Goal: Task Accomplishment & Management: Use online tool/utility

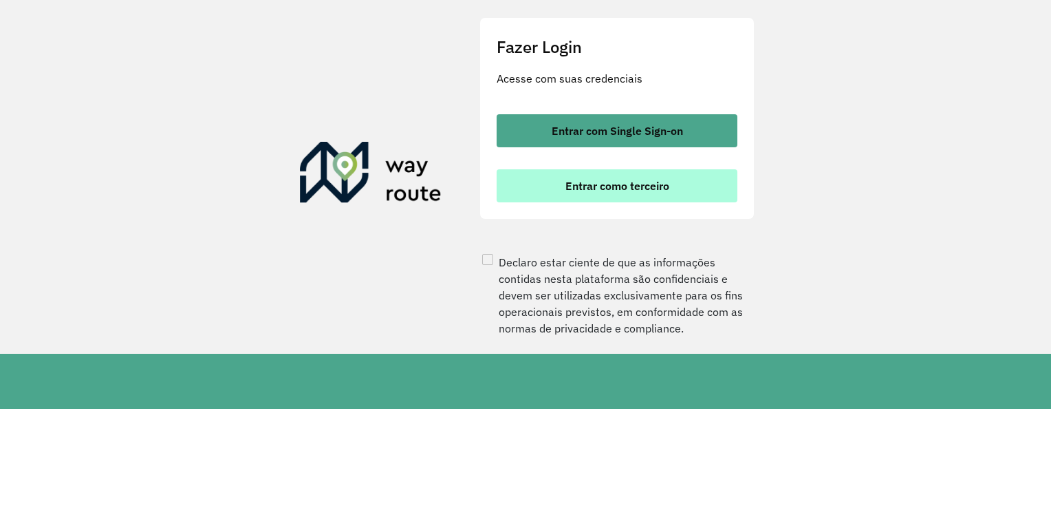
click at [598, 191] on span "Entrar como terceiro" at bounding box center [618, 185] width 104 height 11
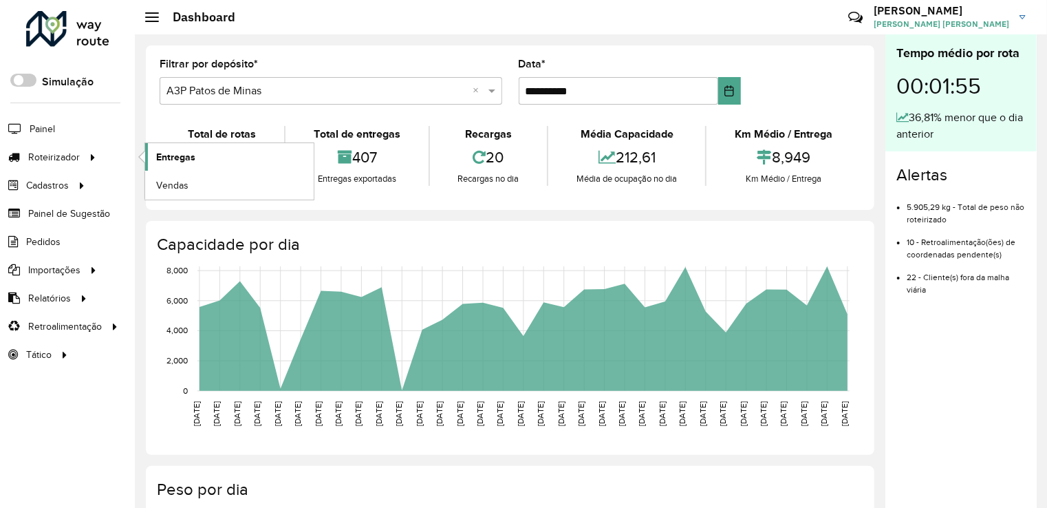
click at [192, 162] on span "Entregas" at bounding box center [175, 157] width 39 height 14
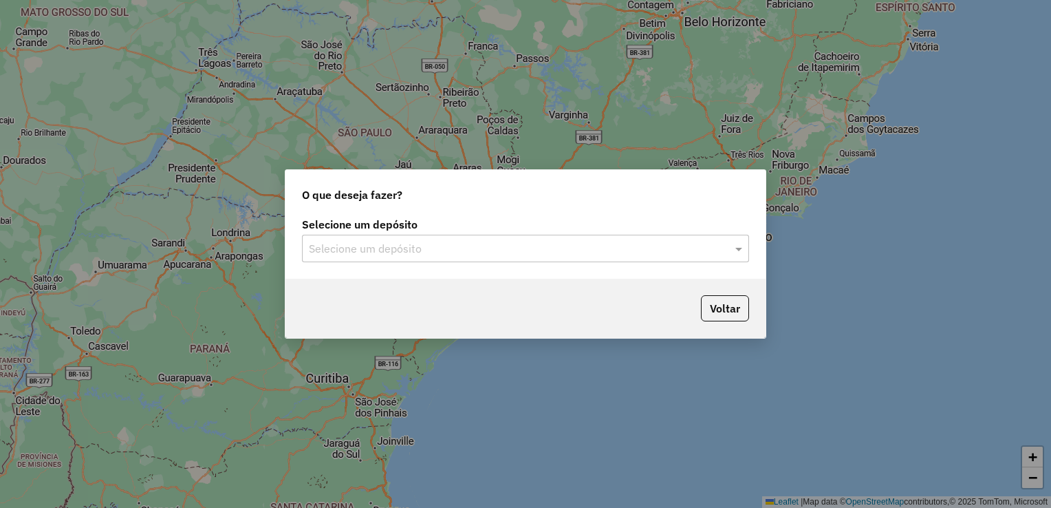
click at [355, 252] on input "text" at bounding box center [512, 249] width 406 height 17
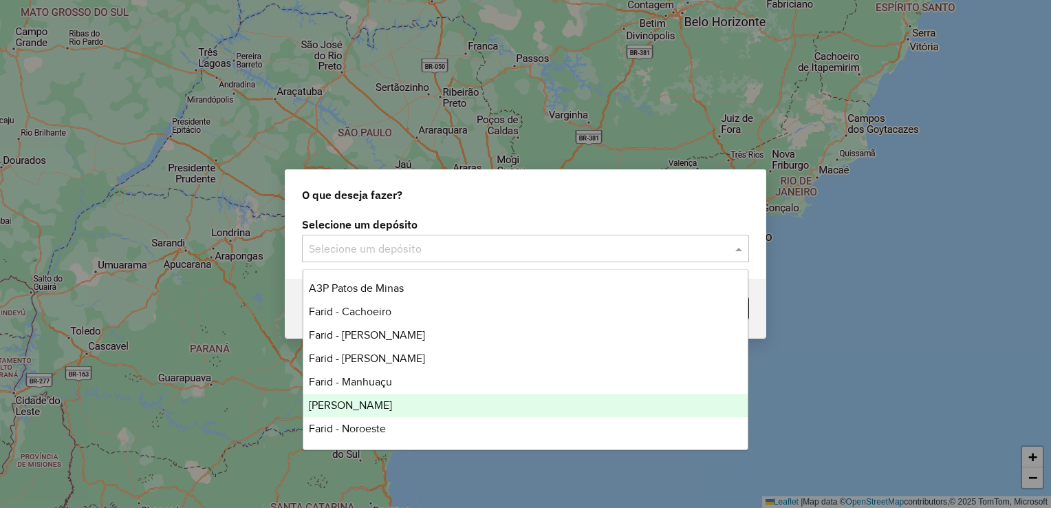
click at [400, 398] on div "Farid - Mariana" at bounding box center [525, 405] width 445 height 23
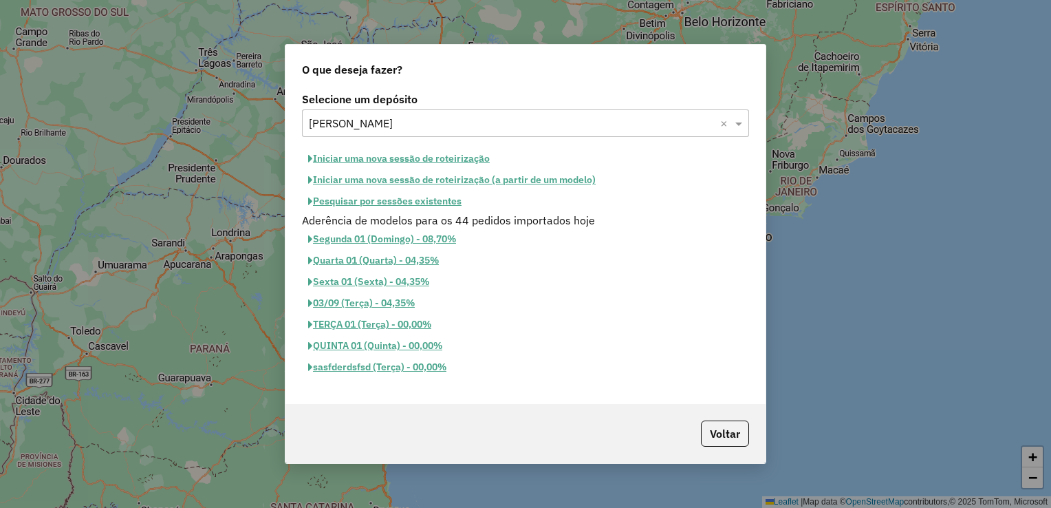
click at [419, 204] on button "Pesquisar por sessões existentes" at bounding box center [385, 201] width 166 height 21
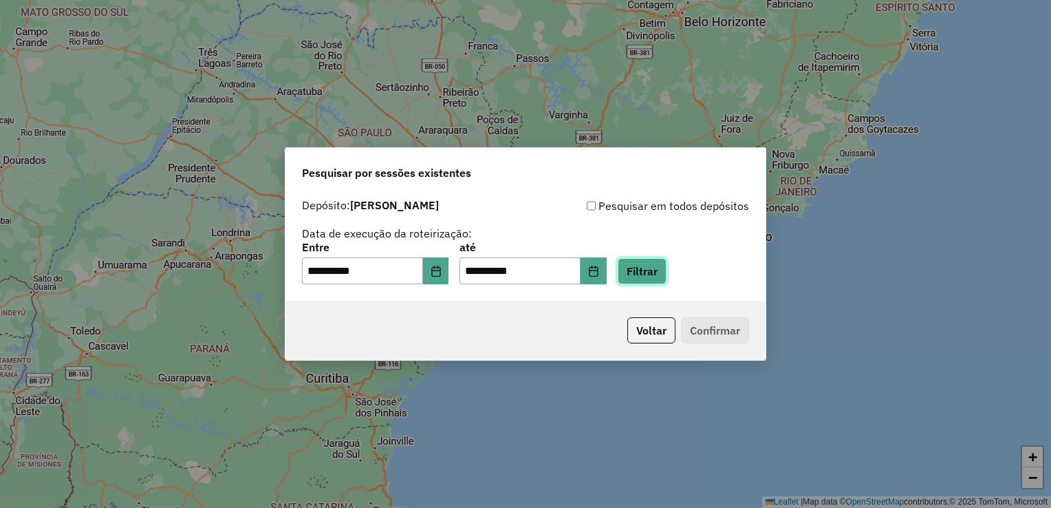
click at [652, 272] on button "Filtrar" at bounding box center [642, 271] width 49 height 26
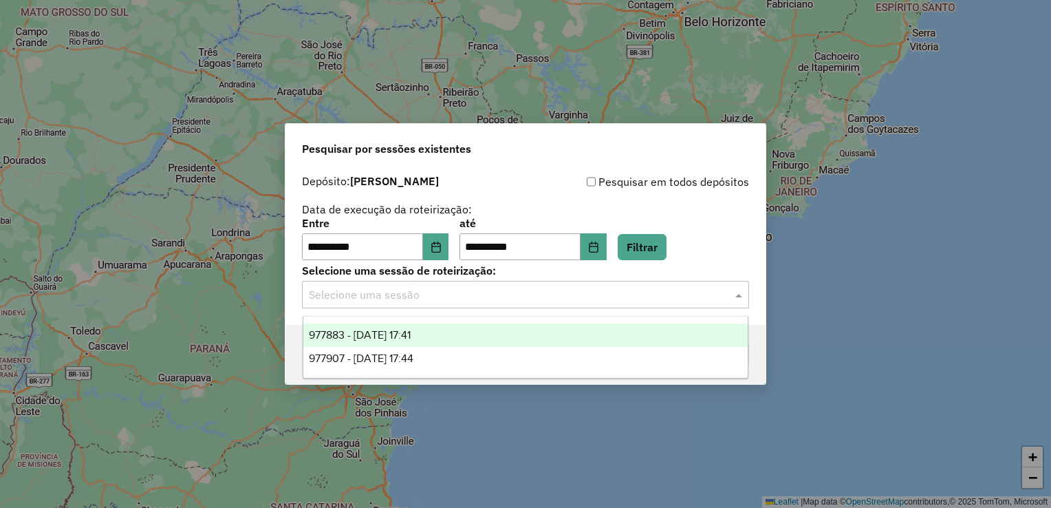
click at [561, 297] on input "text" at bounding box center [512, 295] width 406 height 17
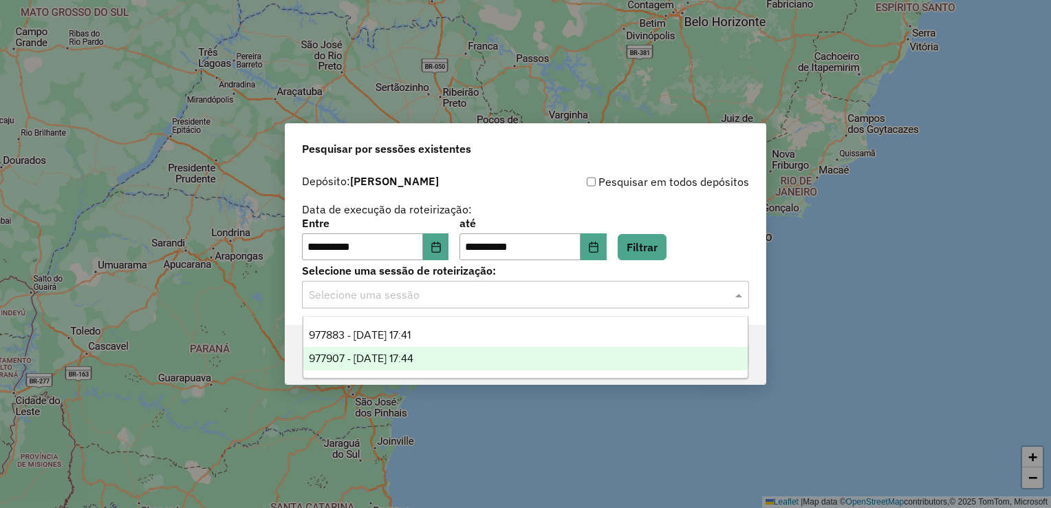
click at [526, 351] on div "977907 - 12/08/2025 17:44" at bounding box center [525, 358] width 445 height 23
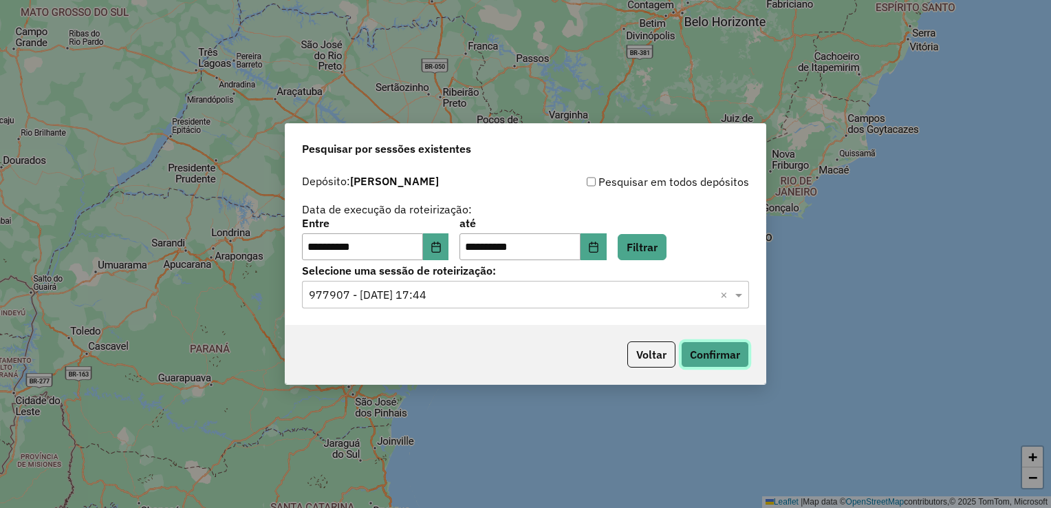
click at [716, 356] on button "Confirmar" at bounding box center [715, 354] width 68 height 26
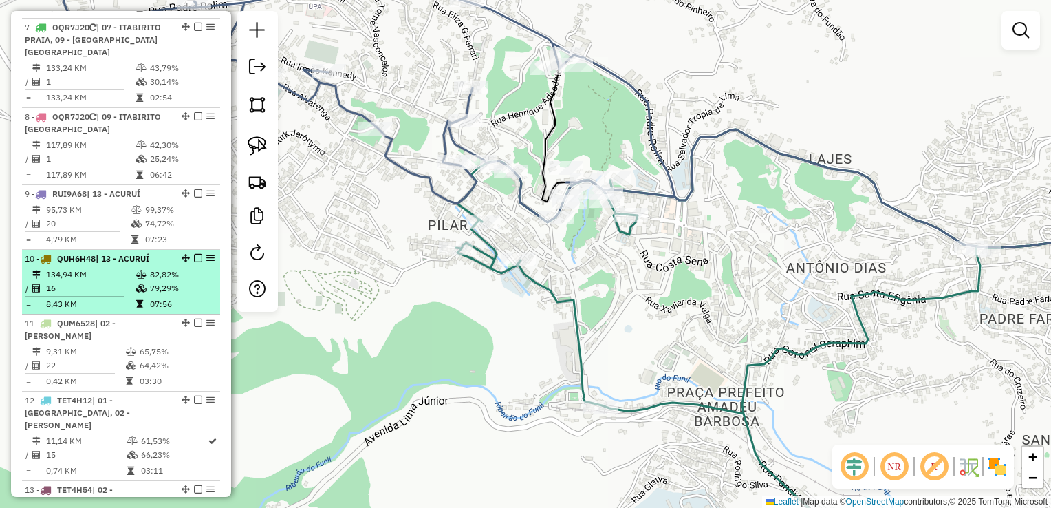
scroll to position [1032, 0]
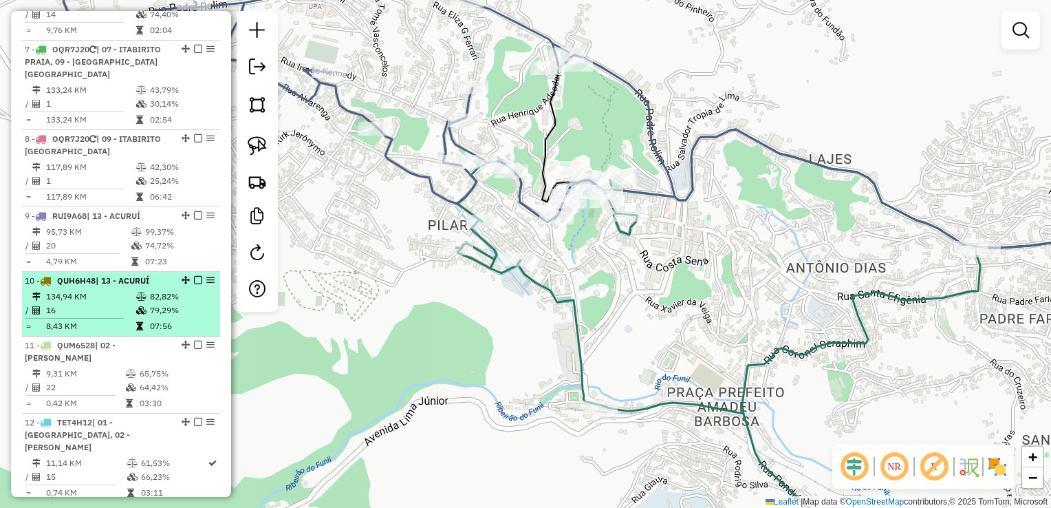
click at [145, 272] on li "10 - QUH6H48 | 13 - ACURUÍ 134,94 KM 82,82% / 16 79,29% = 8,43 KM 07:56" at bounding box center [121, 304] width 198 height 65
select select "**********"
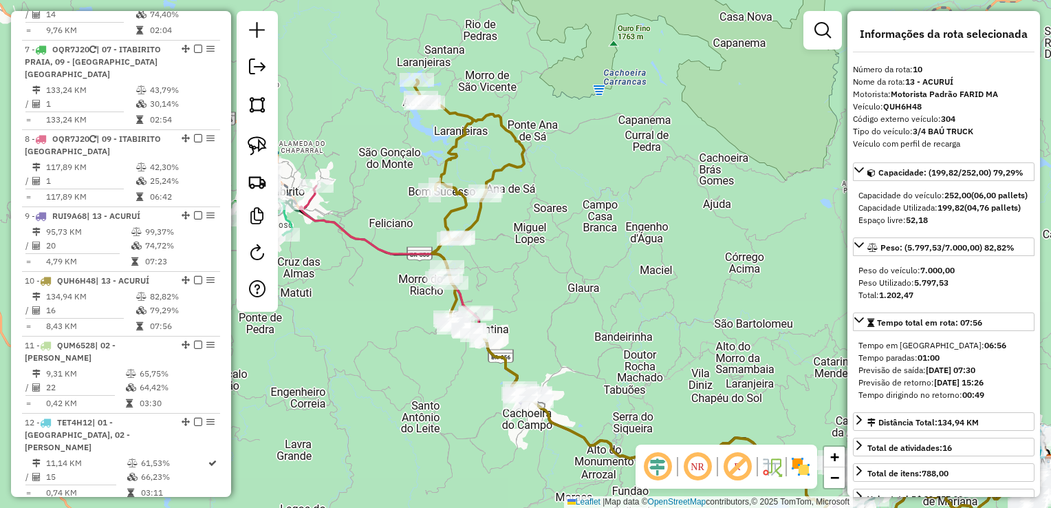
drag, startPoint x: 487, startPoint y: 235, endPoint x: 688, endPoint y: 287, distance: 207.6
click at [688, 287] on div "Janela de atendimento Grade de atendimento Capacidade Transportadoras Veículos …" at bounding box center [525, 254] width 1051 height 508
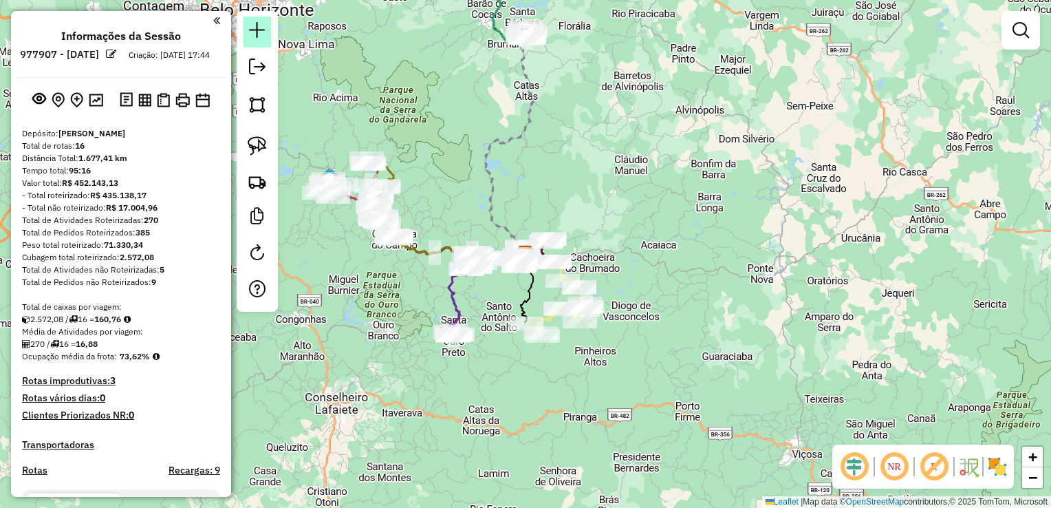
click at [266, 30] on link at bounding box center [258, 32] width 28 height 31
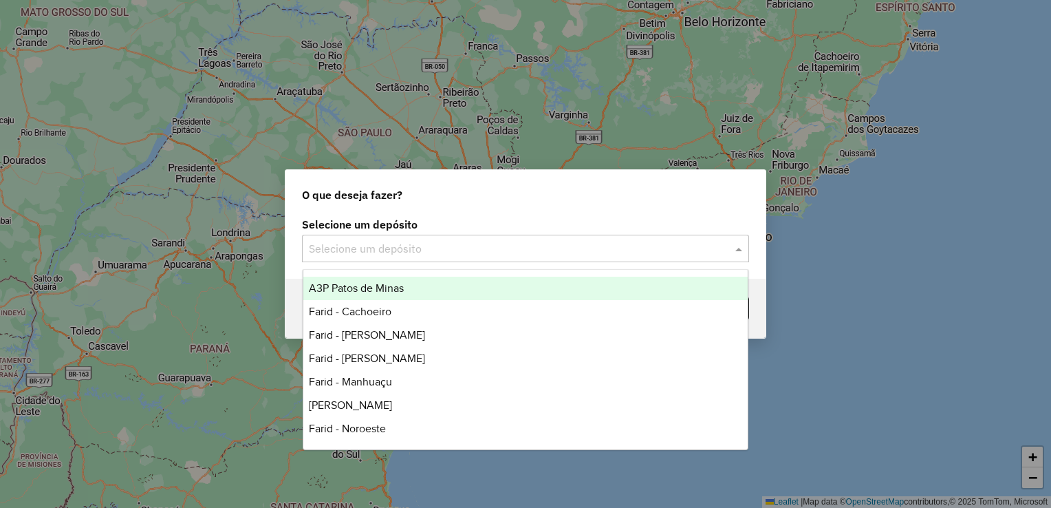
click at [486, 255] on input "text" at bounding box center [512, 249] width 406 height 17
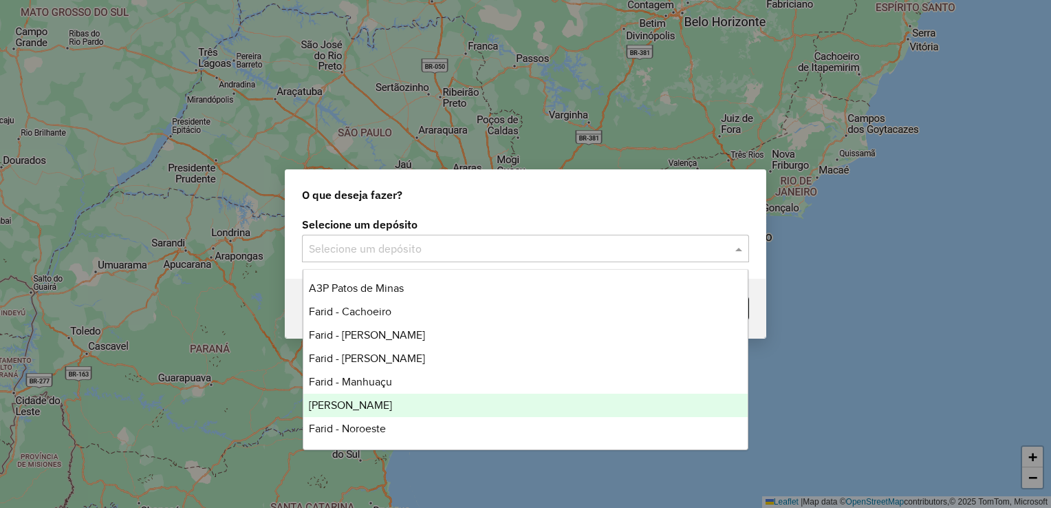
click at [399, 401] on div "Farid - Mariana" at bounding box center [525, 405] width 445 height 23
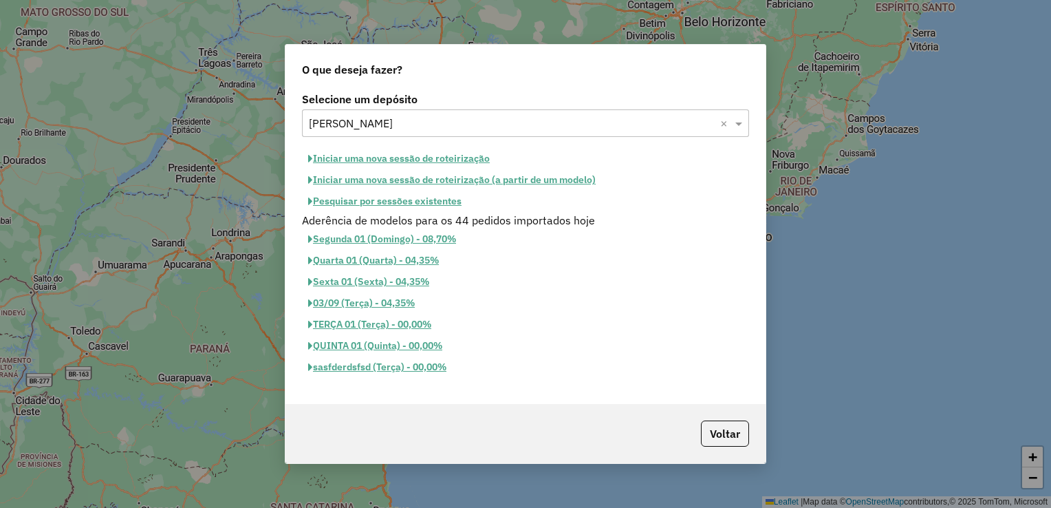
click at [407, 205] on button "Pesquisar por sessões existentes" at bounding box center [385, 201] width 166 height 21
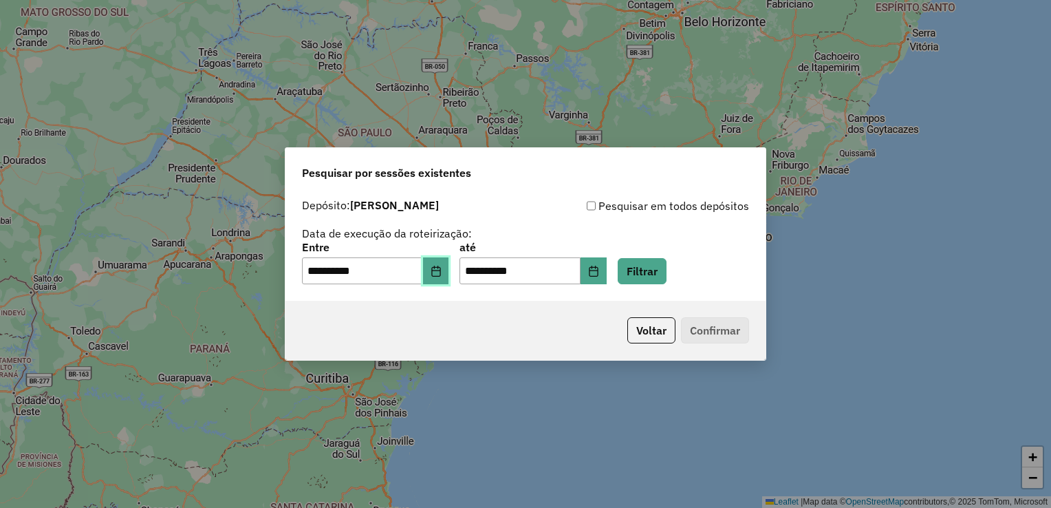
click at [449, 274] on button "Choose Date" at bounding box center [436, 271] width 26 height 28
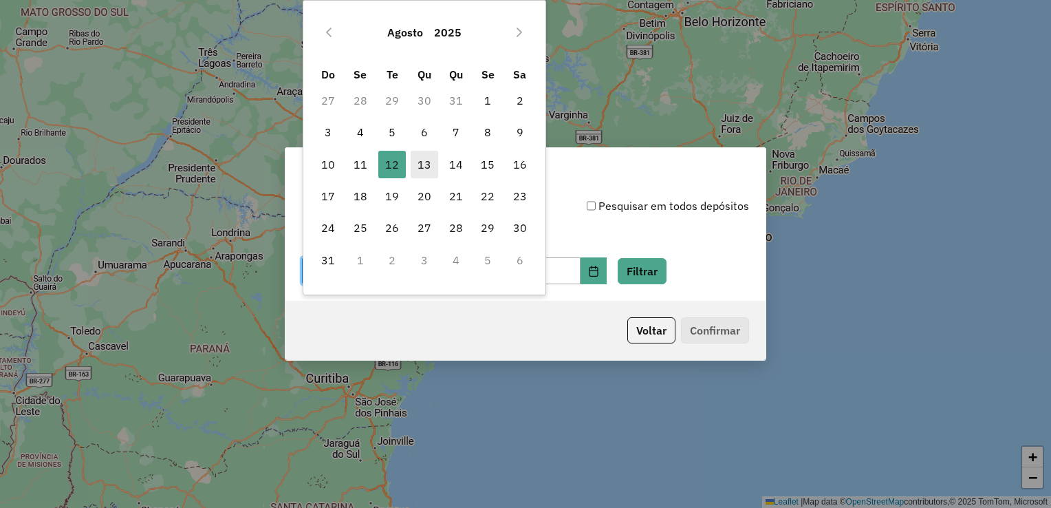
click at [433, 165] on span "13" at bounding box center [425, 165] width 28 height 28
type input "**********"
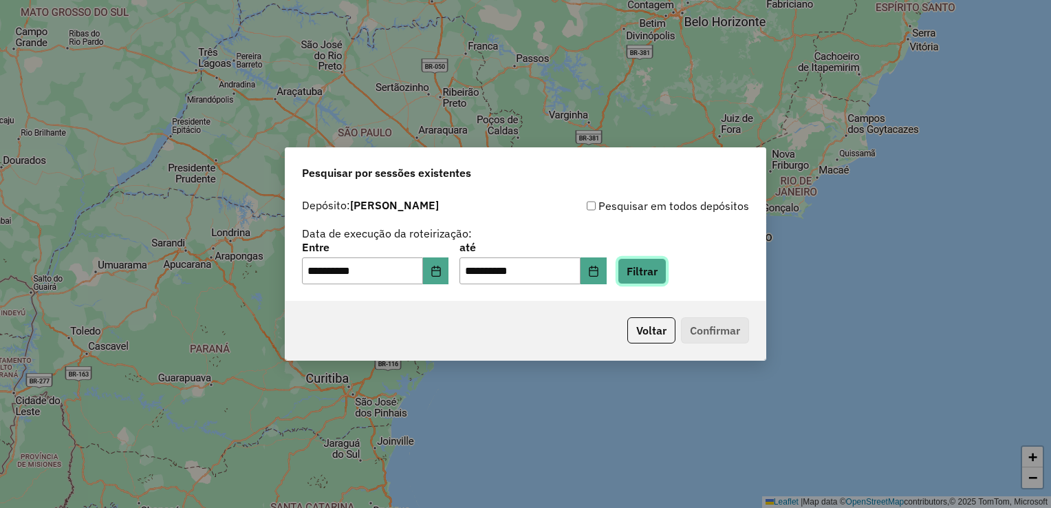
click at [661, 277] on button "Filtrar" at bounding box center [642, 271] width 49 height 26
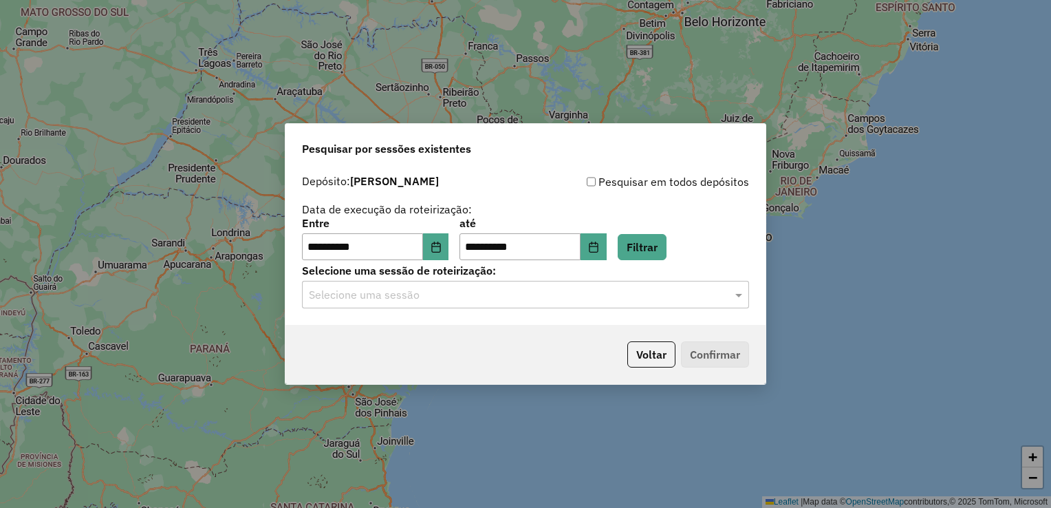
click at [506, 299] on input "text" at bounding box center [512, 295] width 406 height 17
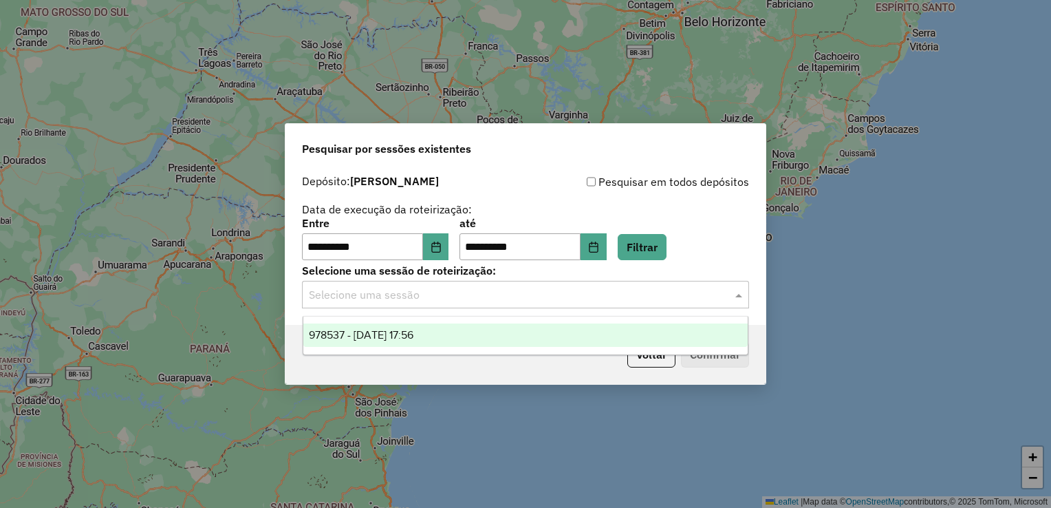
click at [484, 332] on div "978537 - 13/08/2025 17:56" at bounding box center [525, 334] width 445 height 23
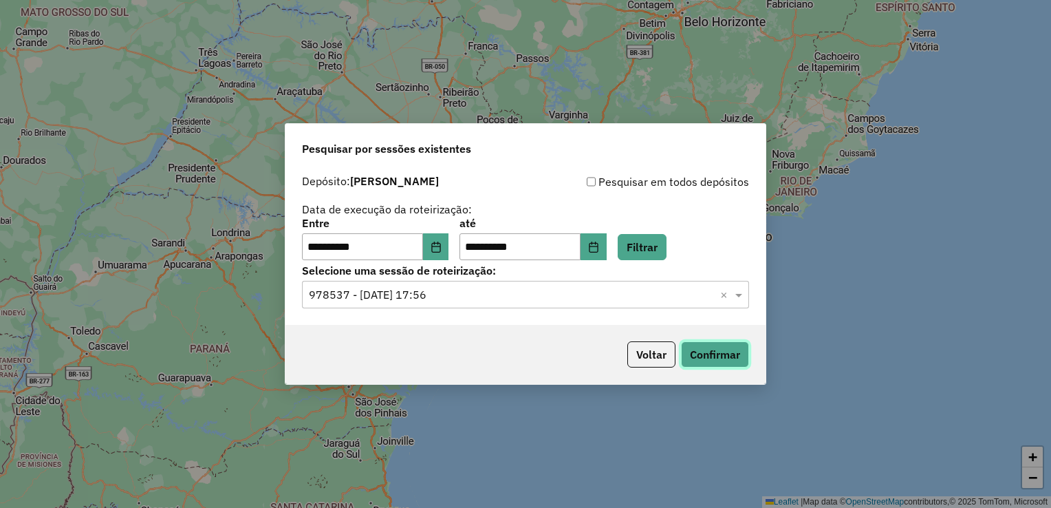
click at [711, 359] on button "Confirmar" at bounding box center [715, 354] width 68 height 26
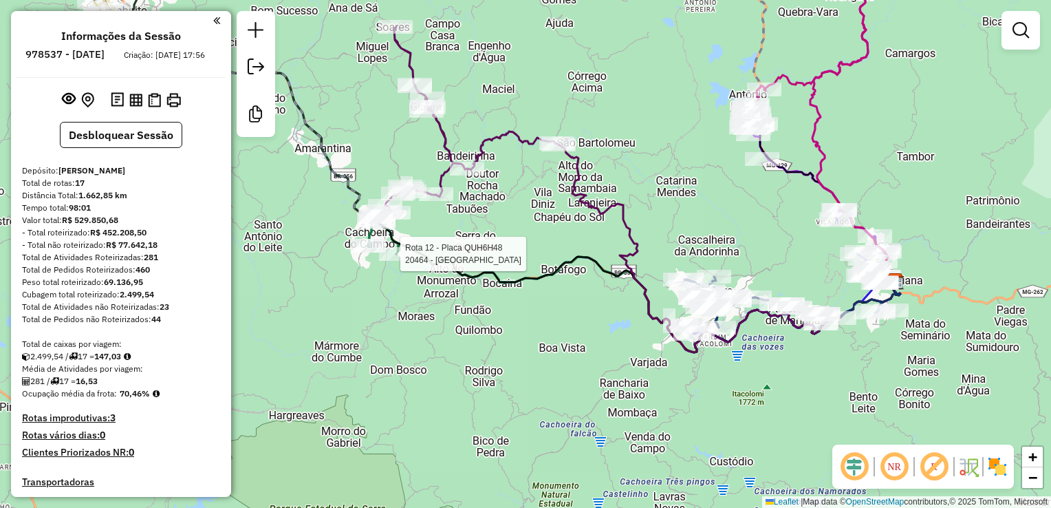
select select "**********"
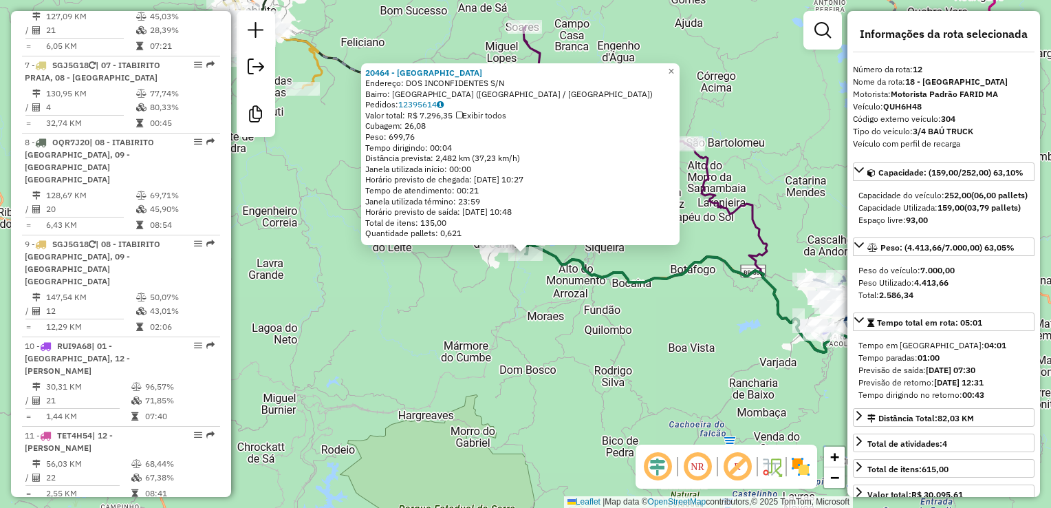
scroll to position [1467, 0]
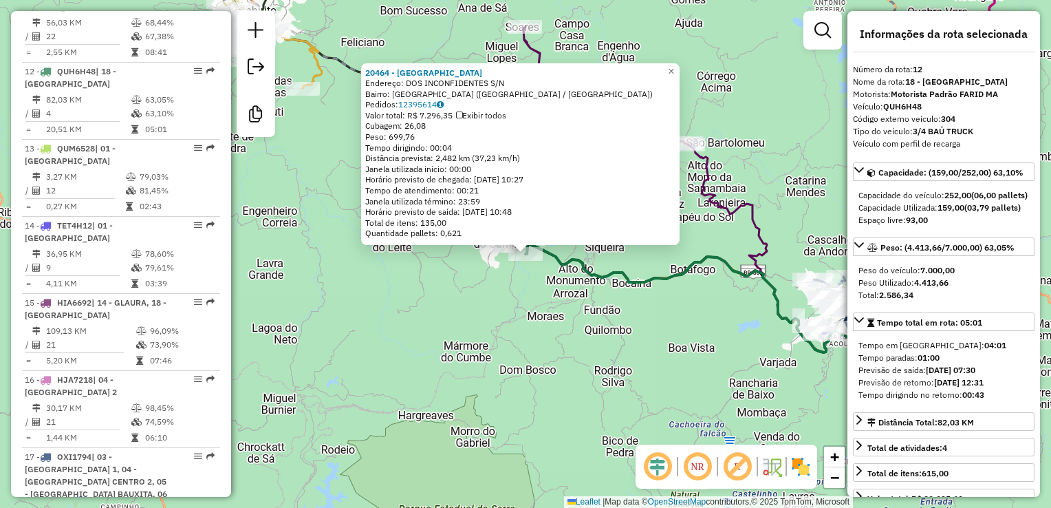
click at [504, 325] on div "20464 - HOTEL VILA GALE Endereço: DOS INCONFIDENTES S/N Bairro: SAO JOSE CACHOE…" at bounding box center [525, 254] width 1051 height 508
